Goal: Task Accomplishment & Management: Manage account settings

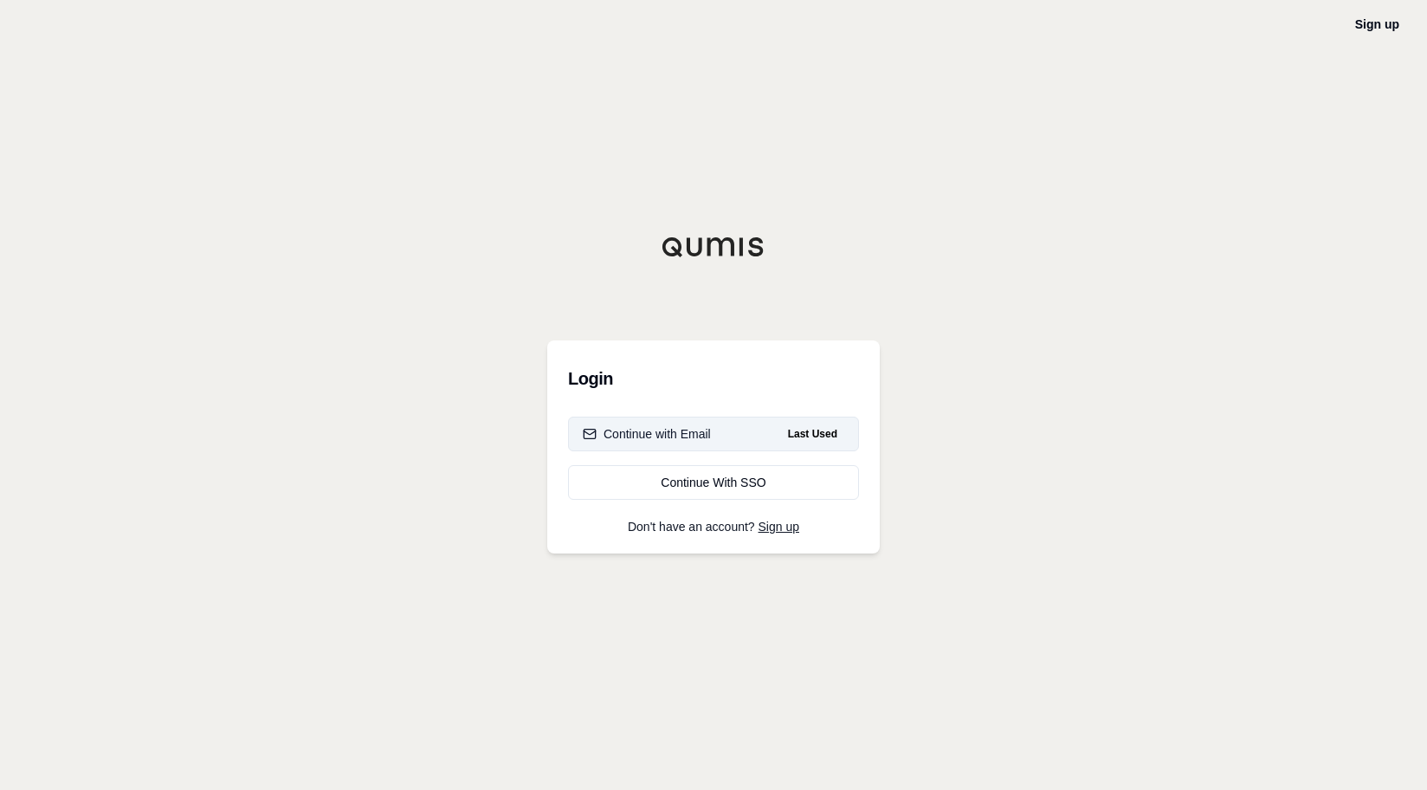
click at [725, 433] on button "Continue with Email Last Used" at bounding box center [713, 434] width 291 height 35
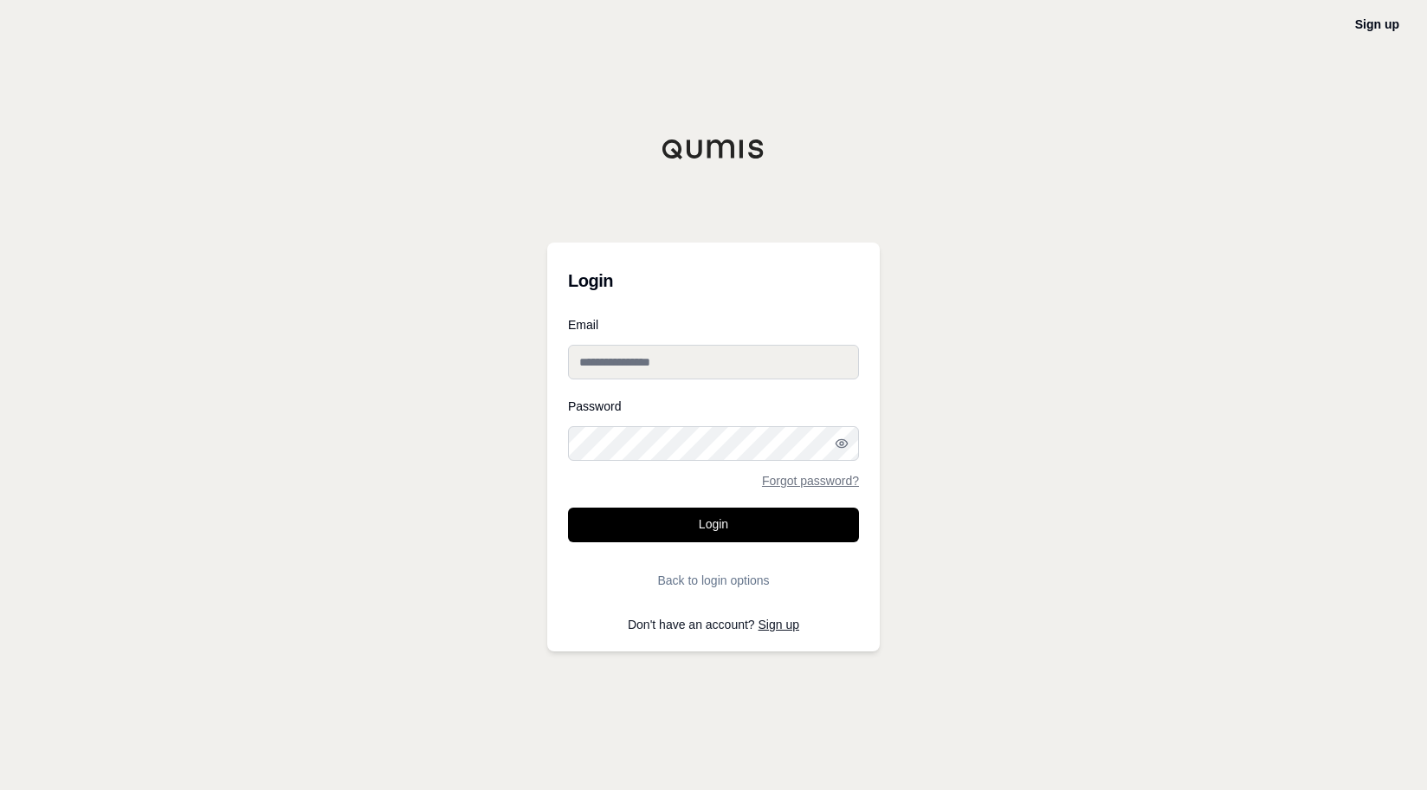
click at [707, 362] on input "Email" at bounding box center [713, 362] width 291 height 35
type input "**********"
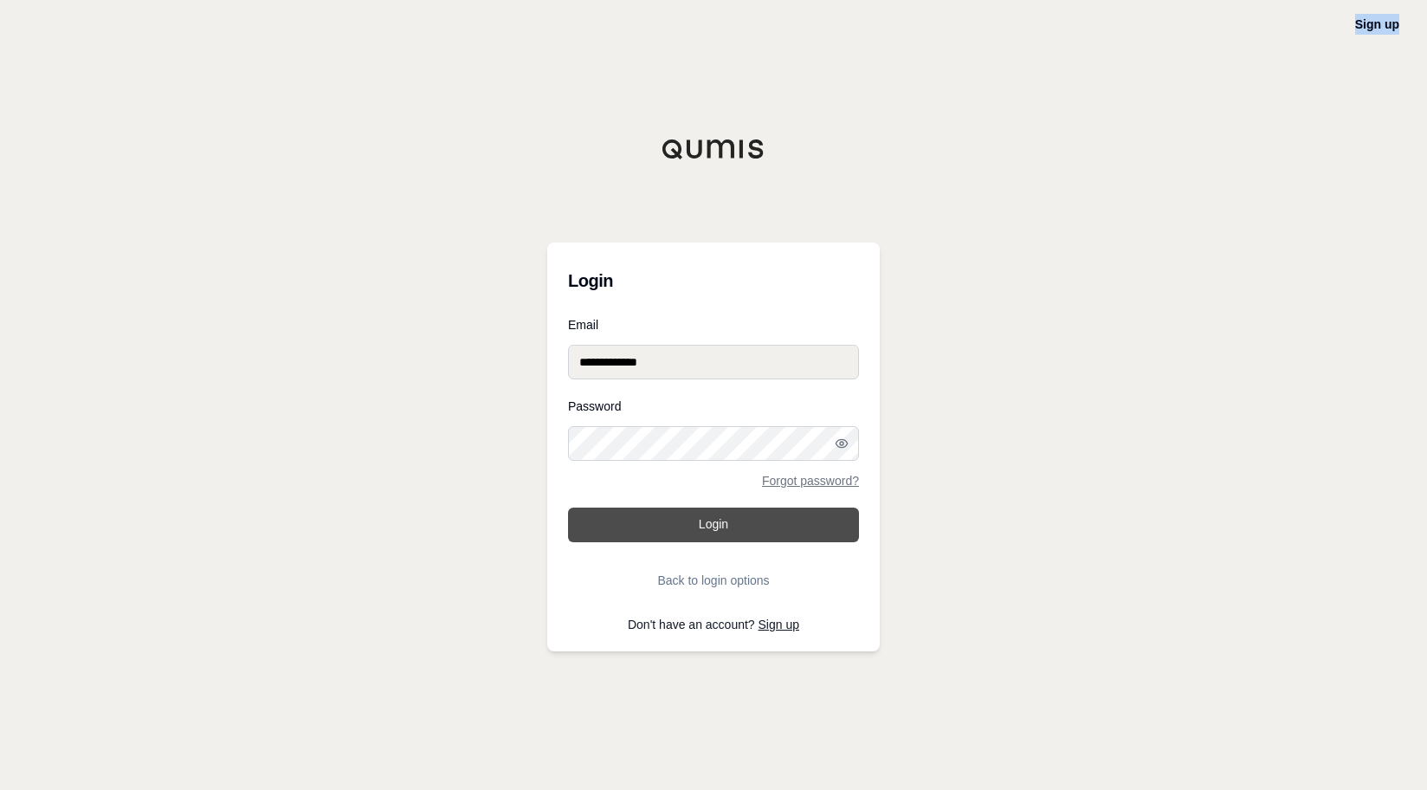
click at [787, 537] on button "Login" at bounding box center [713, 525] width 291 height 35
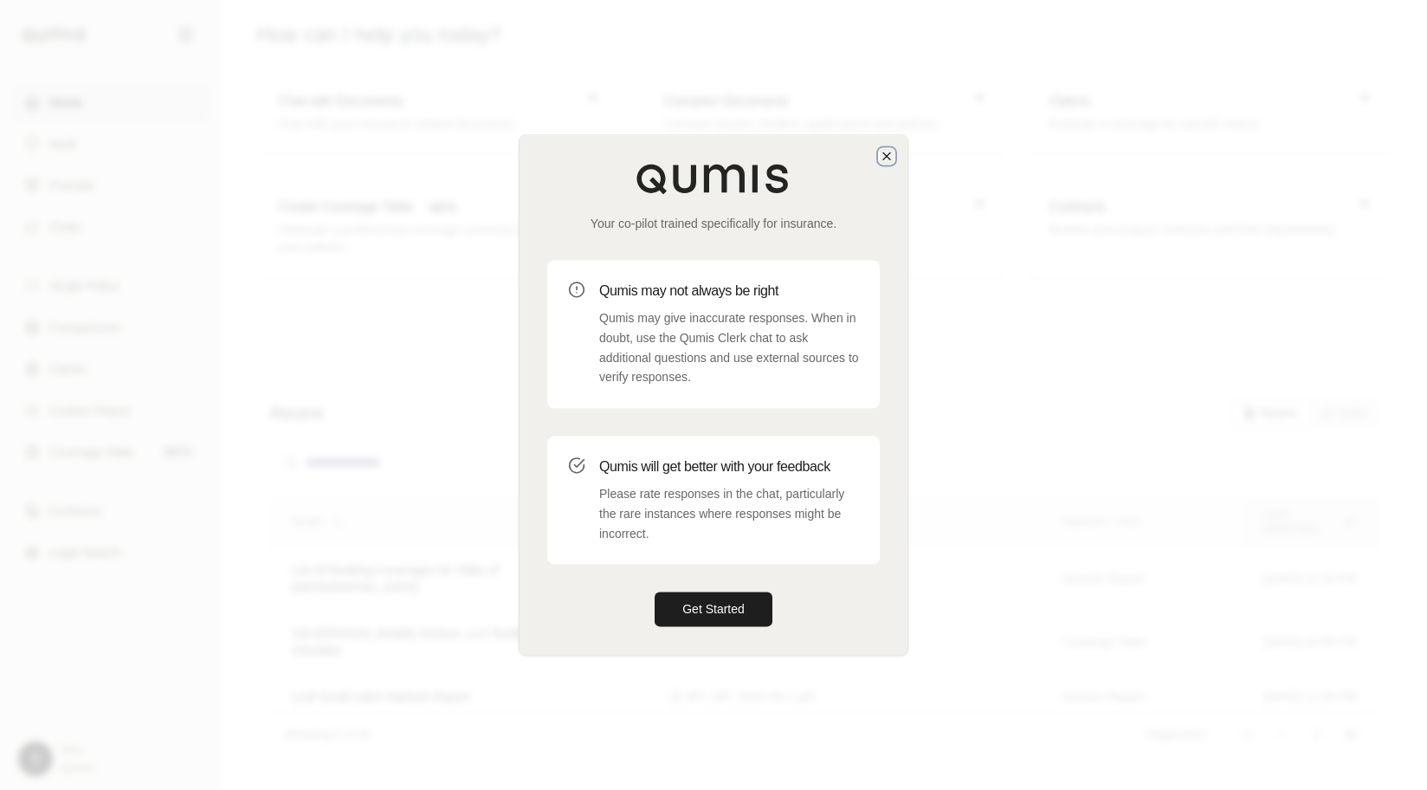
click at [886, 155] on icon "button" at bounding box center [886, 155] width 7 height 7
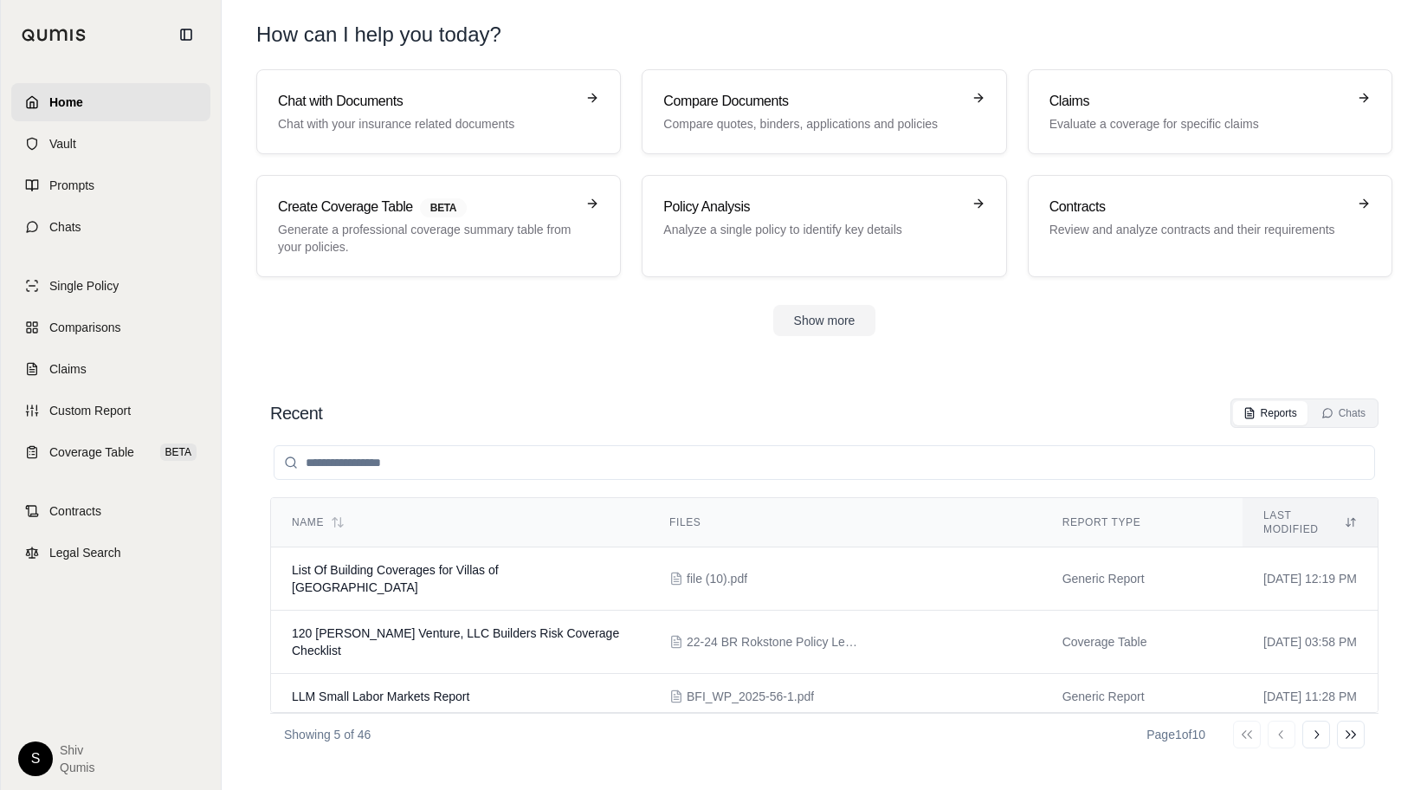
click at [24, 757] on html "Home Vault Prompts Chats Single Policy Comparisons Claims Custom Report Coverag…" at bounding box center [713, 395] width 1427 height 790
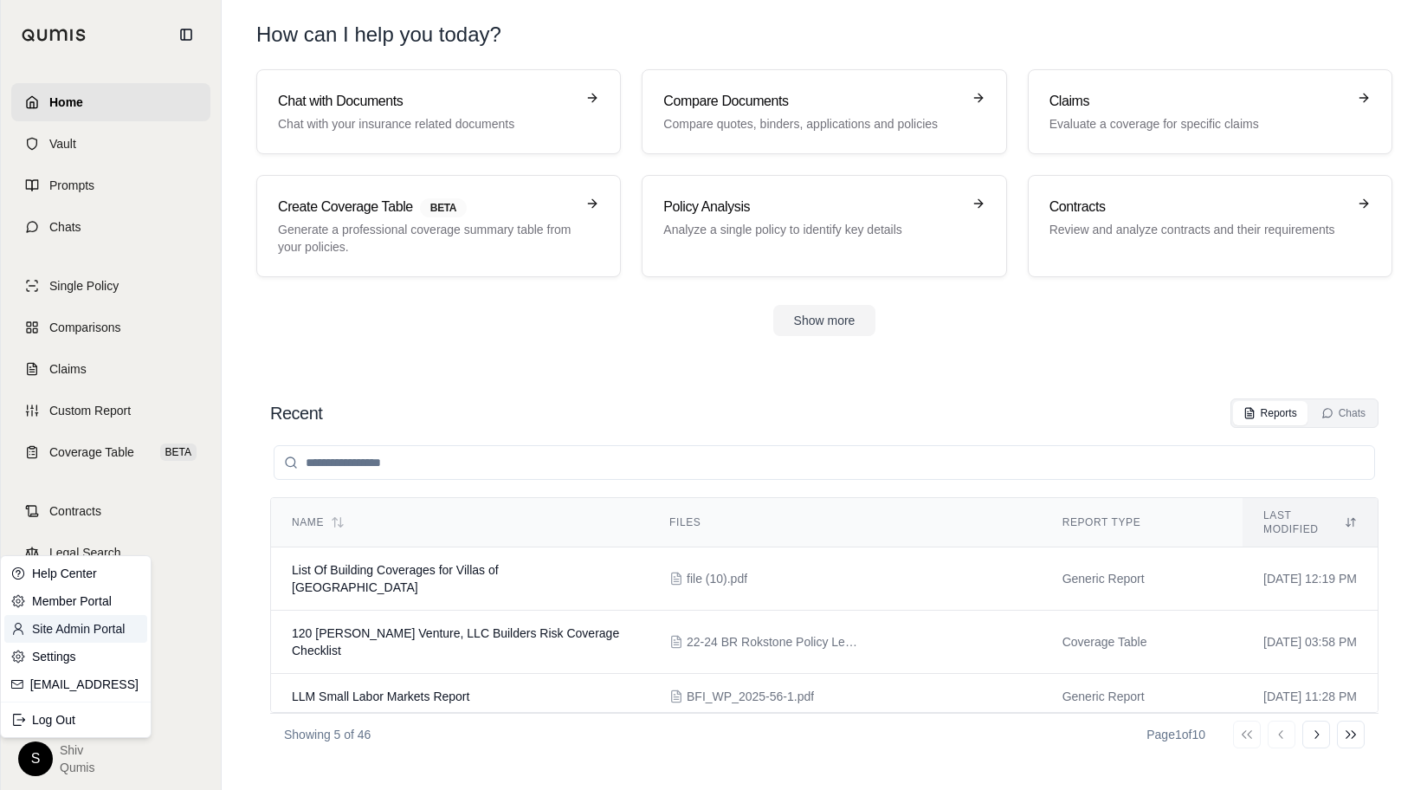
click at [87, 625] on link "Site Admin Portal" at bounding box center [75, 629] width 143 height 28
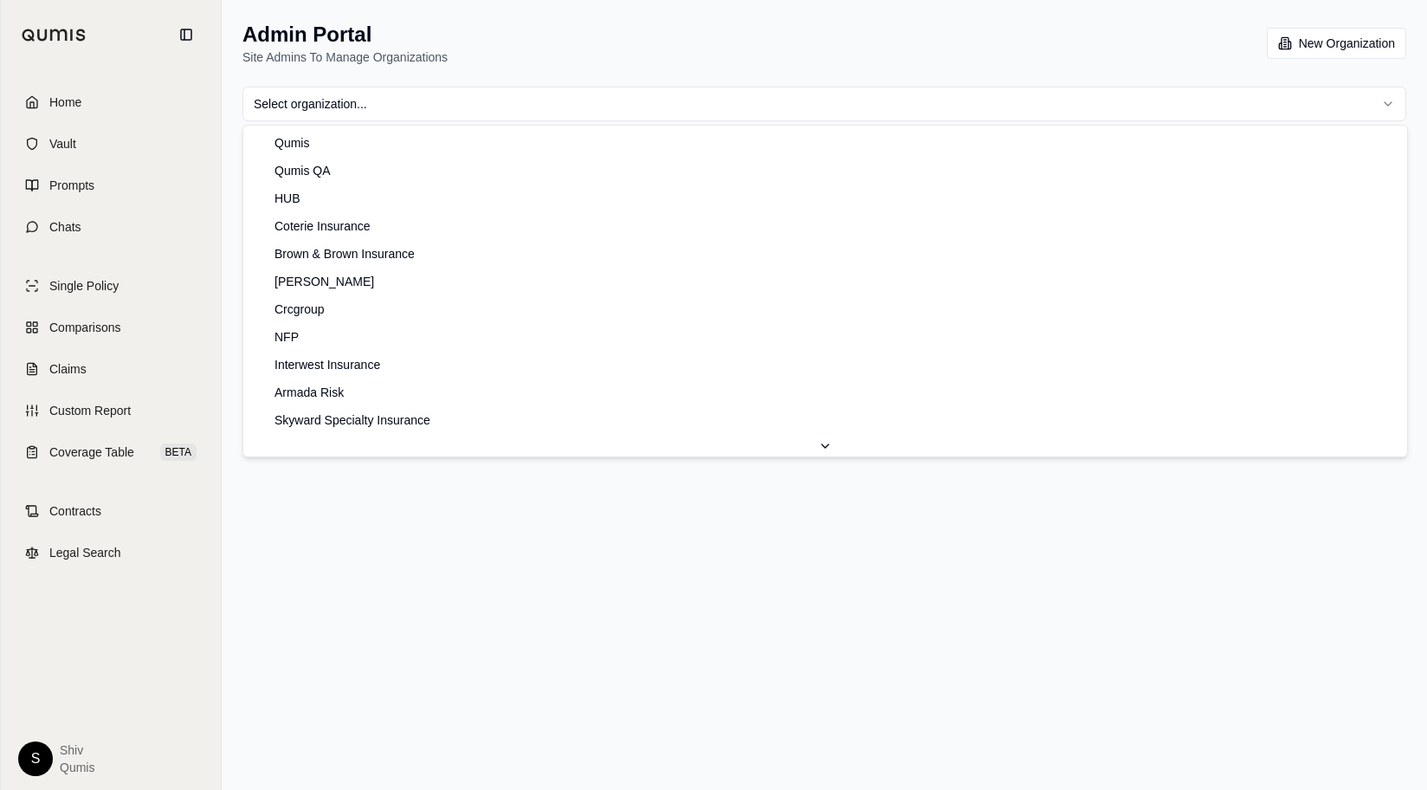
click at [369, 105] on html "Home Vault Prompts Chats Single Policy Comparisons Claims Custom Report Coverag…" at bounding box center [713, 395] width 1427 height 790
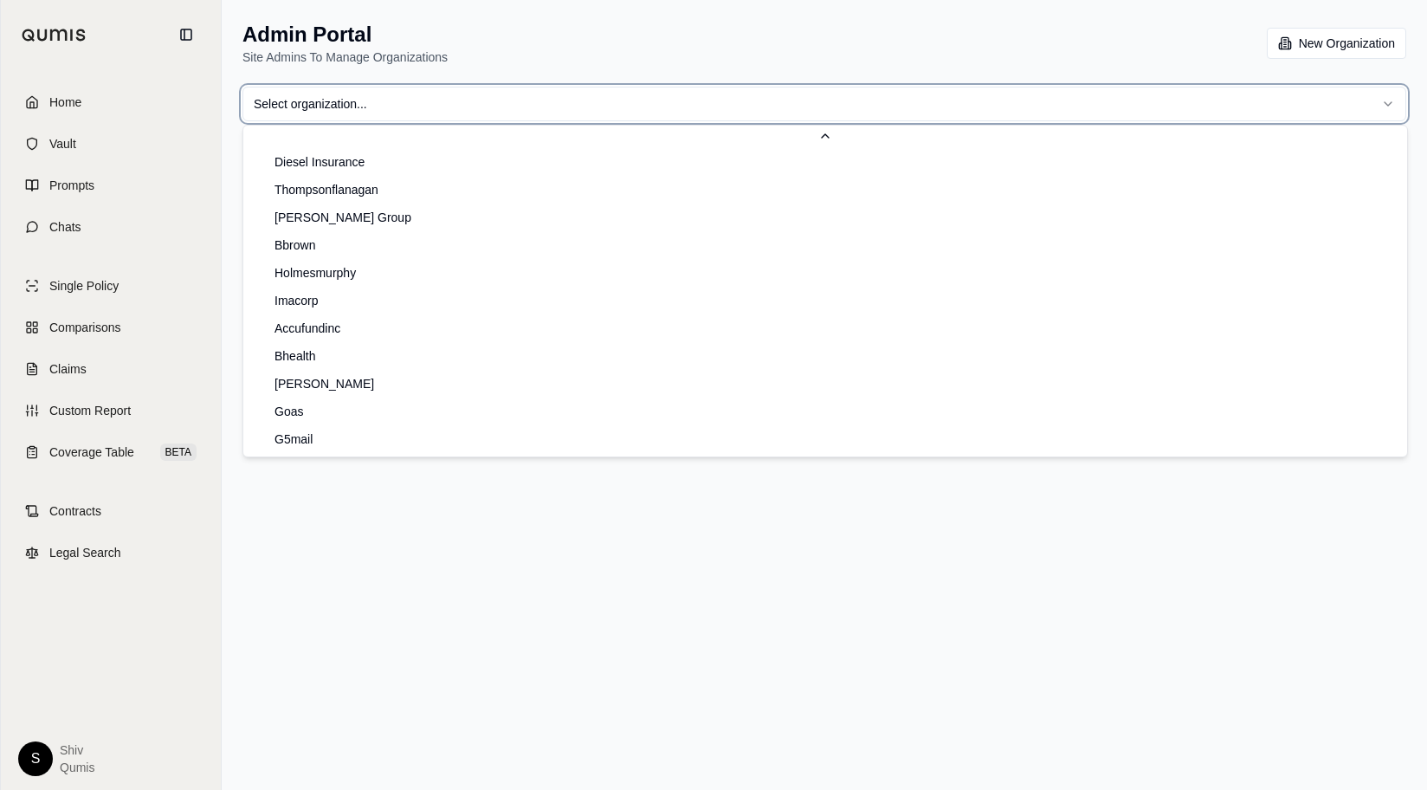
click at [317, 104] on html "Home Vault Prompts Chats Single Policy Comparisons Claims Custom Report Coverag…" at bounding box center [713, 395] width 1427 height 790
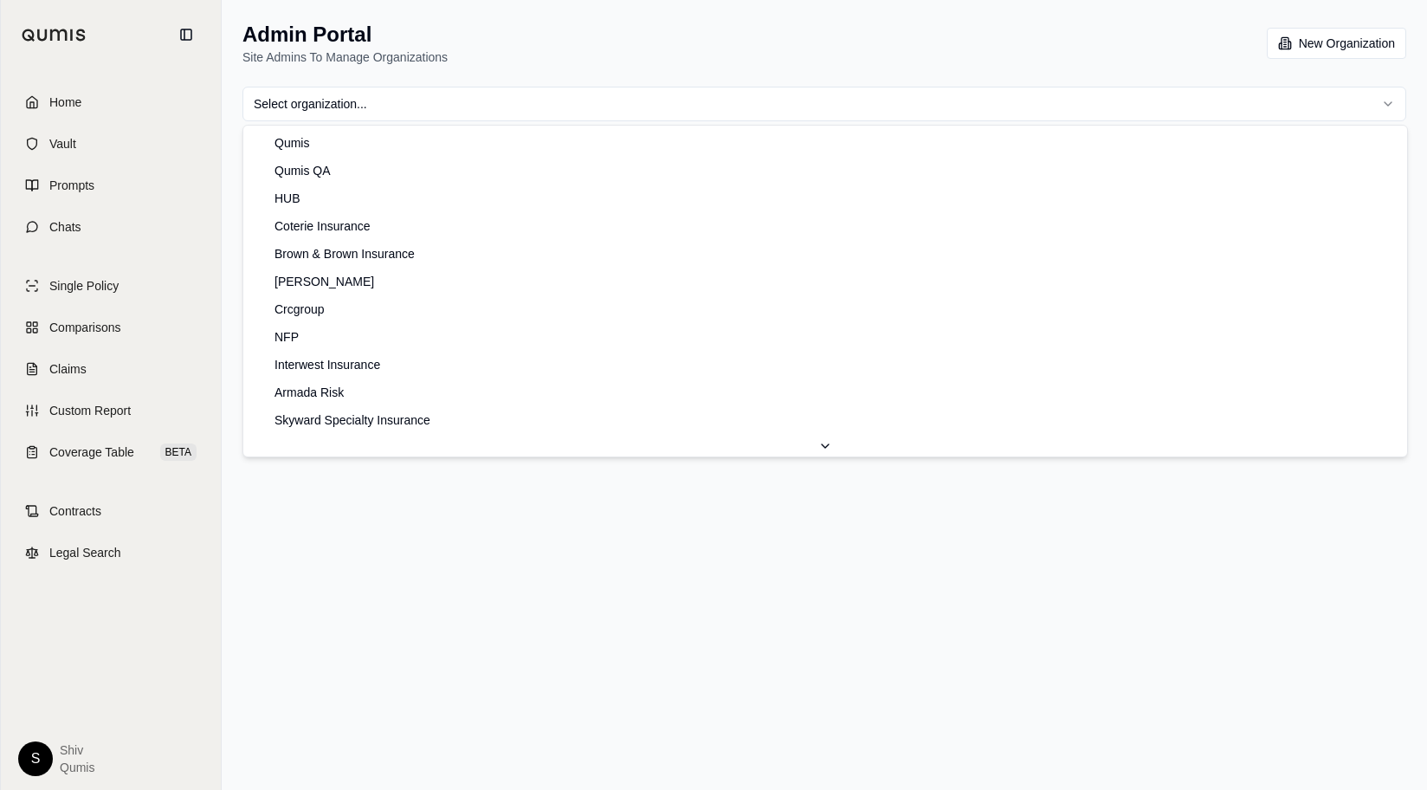
click at [316, 103] on html "Home Vault Prompts Chats Single Policy Comparisons Claims Custom Report Coverag…" at bounding box center [713, 395] width 1427 height 790
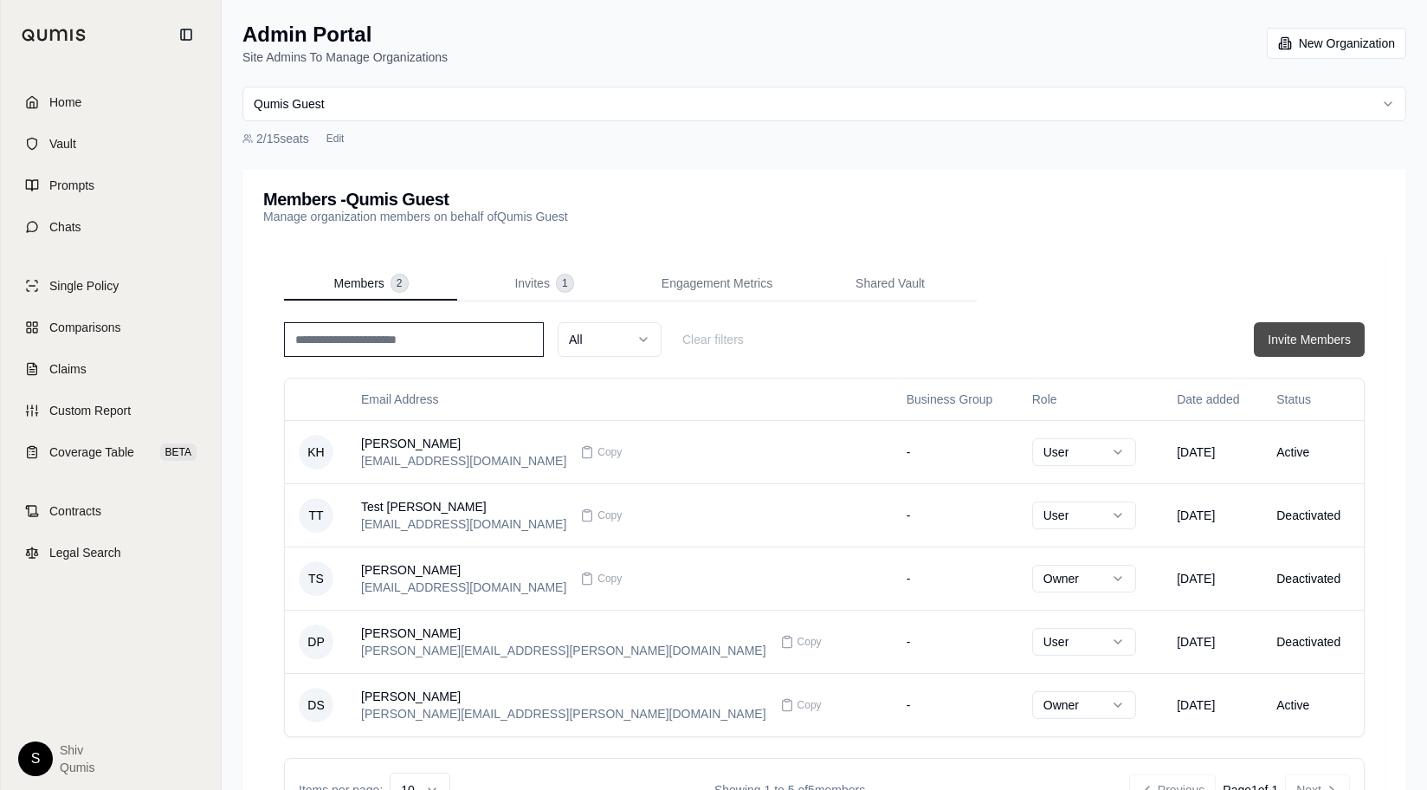
click at [1330, 340] on button "Invite Members" at bounding box center [1309, 339] width 111 height 35
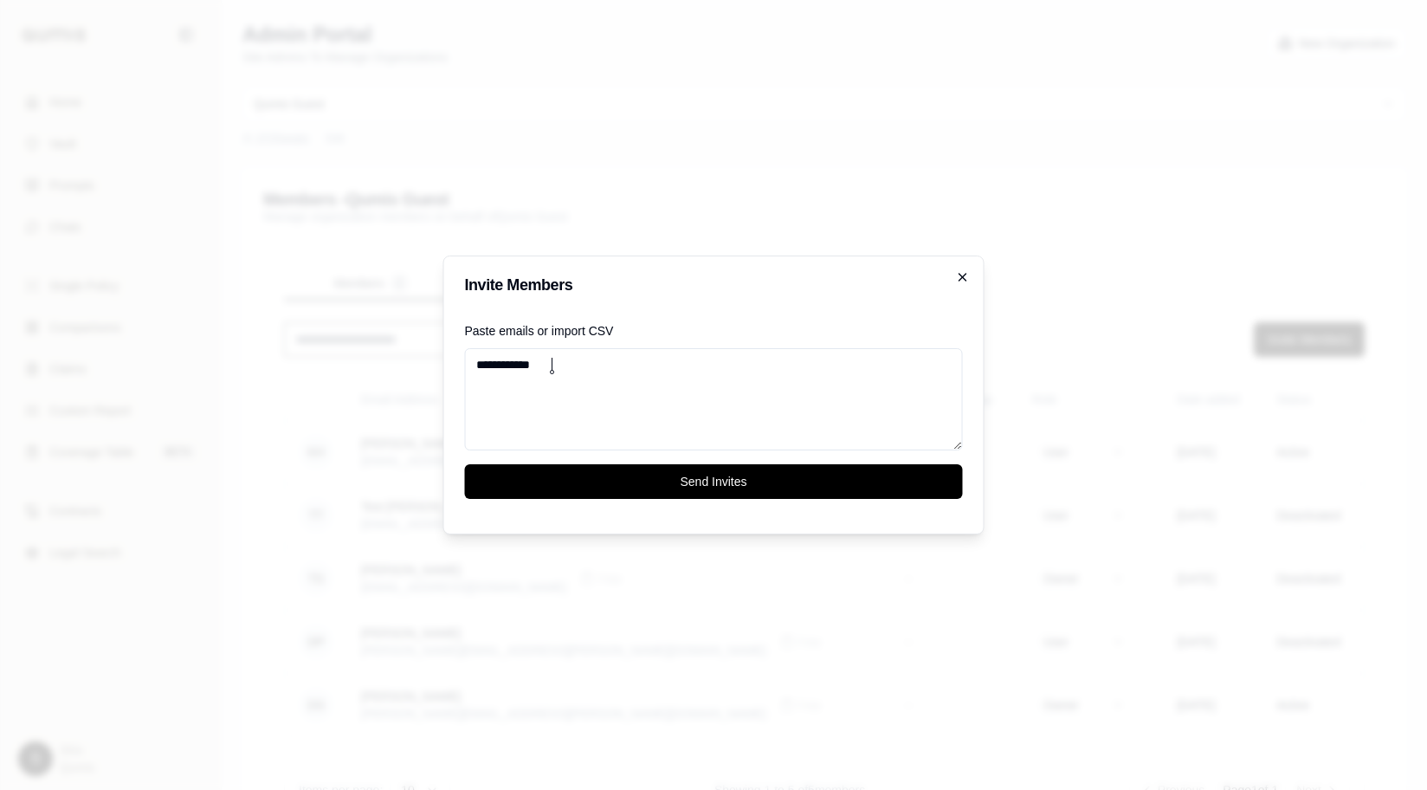
type textarea "**********"
click at [965, 273] on icon "button" at bounding box center [963, 277] width 14 height 14
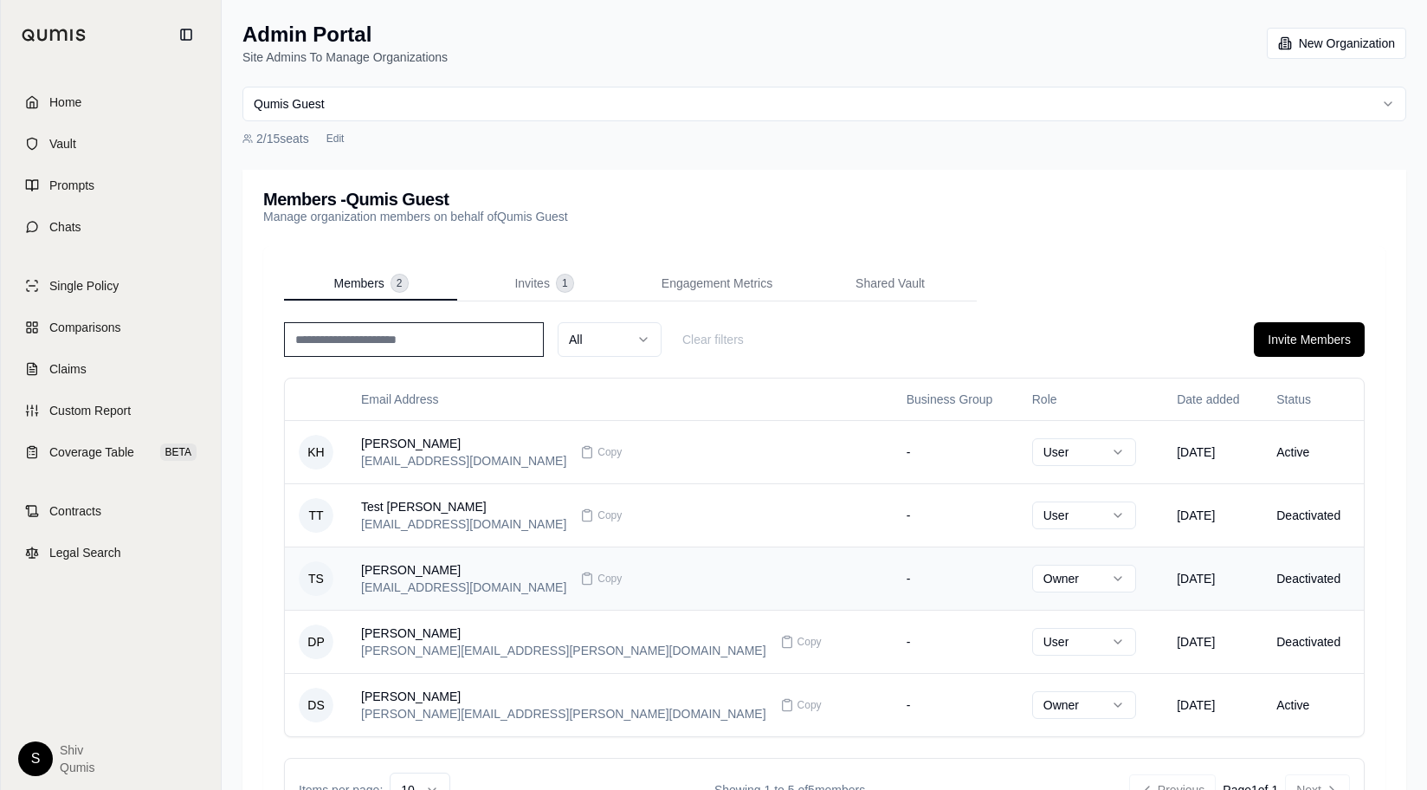
scroll to position [94, 0]
